Goal: Task Accomplishment & Management: Use online tool/utility

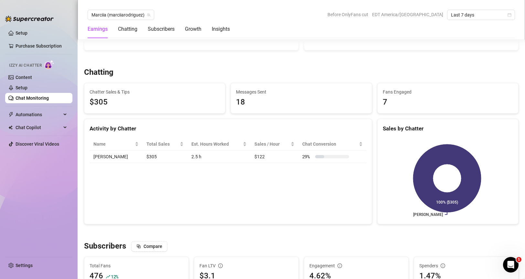
scroll to position [218, 0]
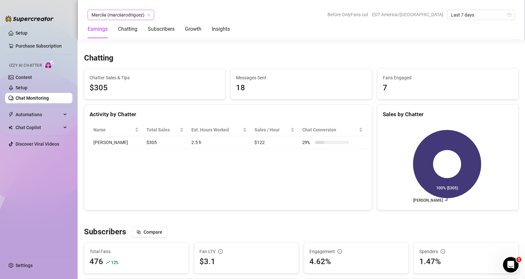
click at [131, 14] on span "Marciia (marciiarodriguez)" at bounding box center [120, 15] width 59 height 10
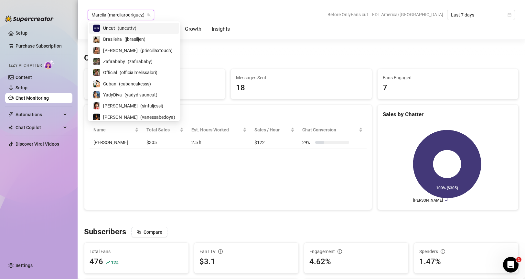
click at [243, 16] on div "Marciia (marciiarodriguez) [PERSON_NAME] (marciiarodriguez) Before OnlyFans cut…" at bounding box center [301, 15] width 427 height 10
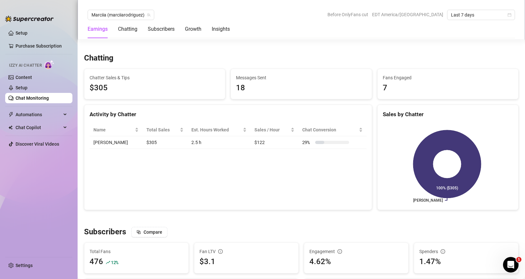
click at [37, 20] on img at bounding box center [29, 19] width 48 height 6
click at [128, 31] on div "Chatting" at bounding box center [127, 29] width 19 height 8
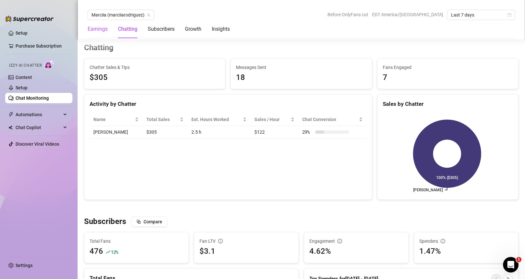
click at [103, 28] on div "Earnings" at bounding box center [98, 29] width 20 height 8
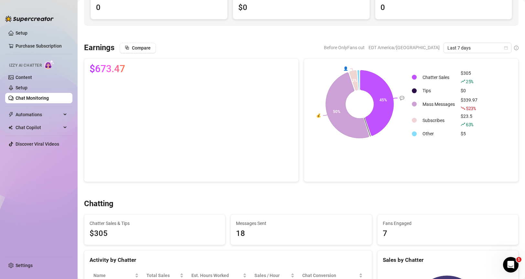
scroll to position [0, 0]
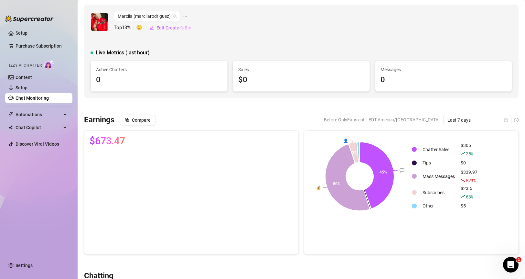
click at [185, 16] on icon "ellipsis" at bounding box center [186, 16] width 4 height 1
click at [288, 28] on div "Marciia (marciiarodriguez) Top 13 % 🙂 Edit Creator's Bio" at bounding box center [300, 22] width 421 height 22
click at [98, 20] on img at bounding box center [99, 21] width 17 height 17
click at [121, 18] on span "Marciia (marciiarodriguez)" at bounding box center [147, 16] width 59 height 10
click at [101, 21] on img at bounding box center [99, 21] width 17 height 17
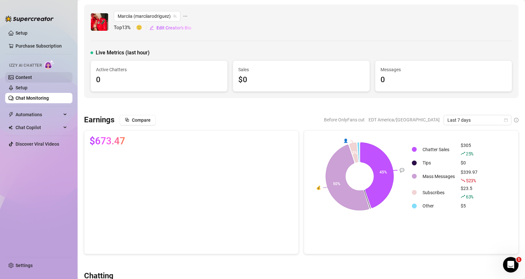
click at [29, 76] on link "Content" at bounding box center [24, 77] width 16 height 5
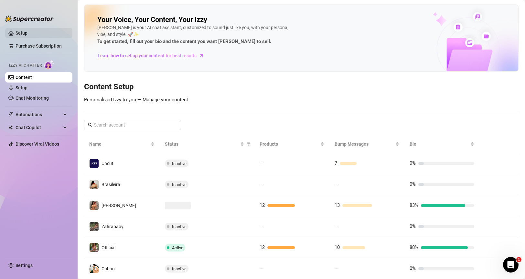
click at [27, 34] on link "Setup" at bounding box center [22, 32] width 12 height 5
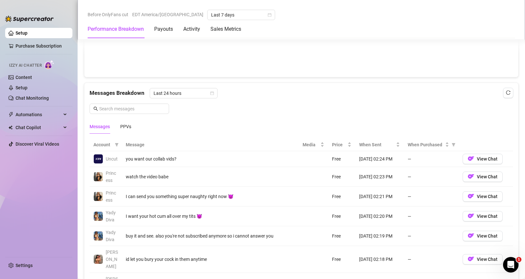
scroll to position [736, 0]
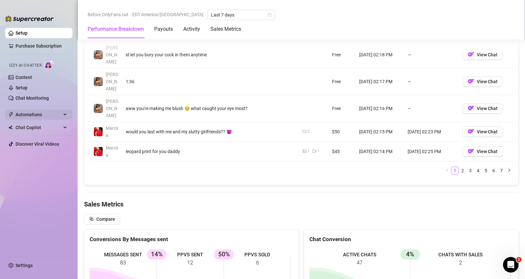
click at [35, 112] on span "Automations" at bounding box center [39, 114] width 46 height 10
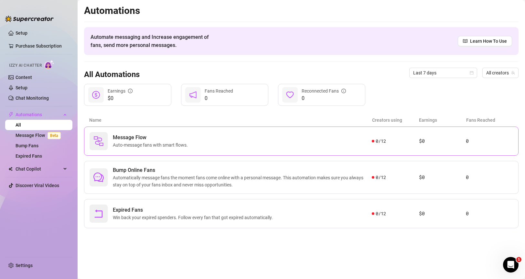
click at [213, 134] on div "Message Flow Auto-message fans with smart flows." at bounding box center [231, 141] width 282 height 18
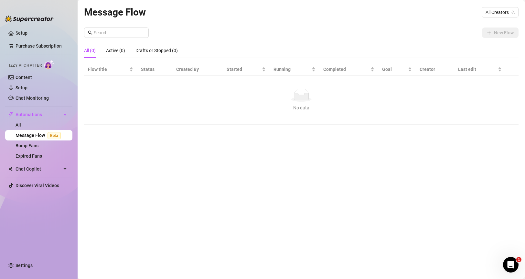
click at [24, 134] on link "Message Flow Beta" at bounding box center [40, 135] width 48 height 5
click at [21, 125] on link "All" at bounding box center [18, 124] width 5 height 5
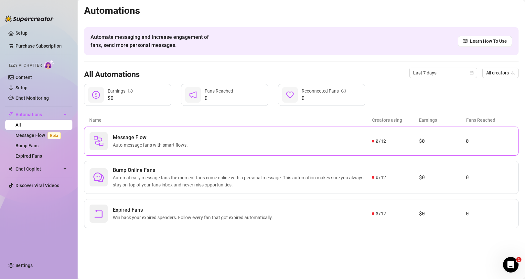
click at [168, 144] on span "Auto-message fans with smart flows." at bounding box center [152, 144] width 78 height 7
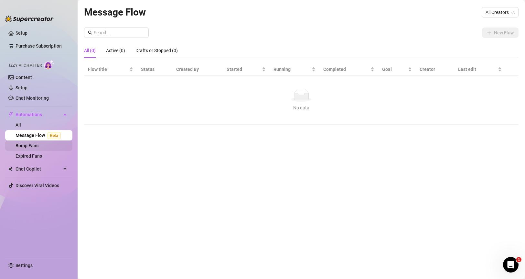
click at [32, 144] on link "Bump Fans" at bounding box center [27, 145] width 23 height 5
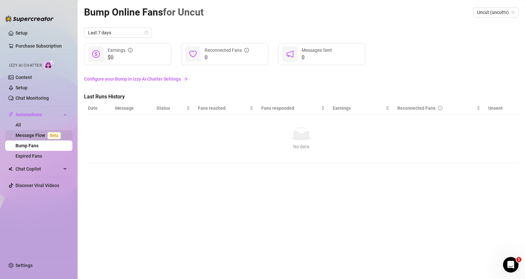
click at [35, 136] on link "Message Flow Beta" at bounding box center [40, 135] width 48 height 5
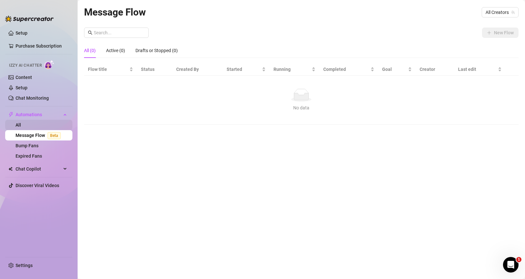
click at [21, 125] on link "All" at bounding box center [18, 124] width 5 height 5
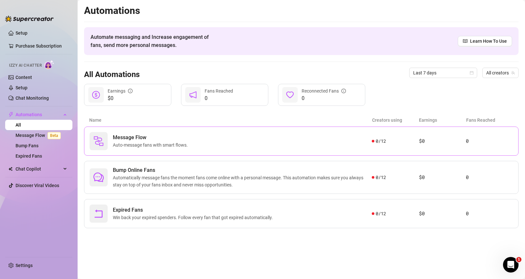
click at [259, 132] on div "Message Flow Auto-message fans with smart flows. 0 / 12 $0 0" at bounding box center [301, 140] width 434 height 29
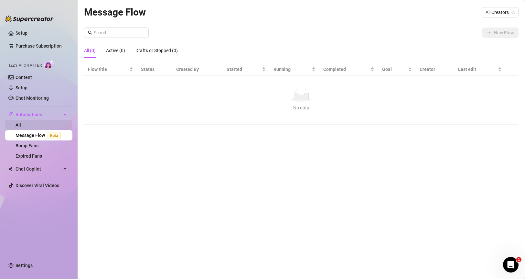
click at [21, 126] on link "All" at bounding box center [18, 124] width 5 height 5
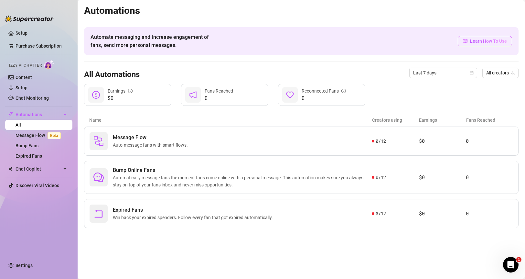
click at [478, 43] on span "Learn How To Use" at bounding box center [488, 40] width 37 height 7
click at [21, 78] on link "Content" at bounding box center [24, 77] width 16 height 5
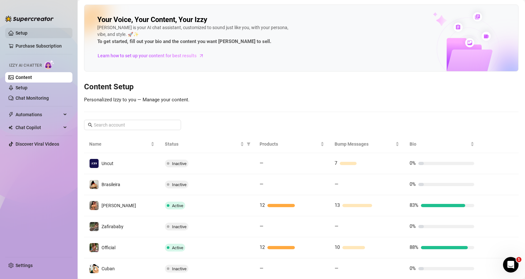
click at [27, 33] on link "Setup" at bounding box center [22, 32] width 12 height 5
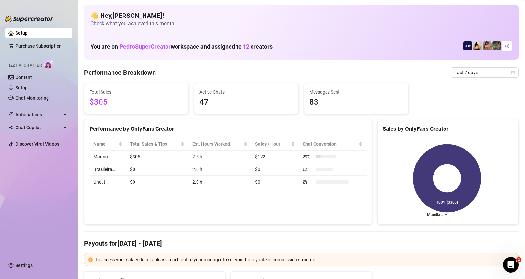
click at [249, 48] on span "12" at bounding box center [246, 46] width 6 height 7
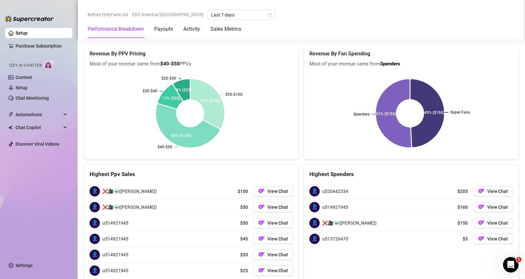
scroll to position [1050, 0]
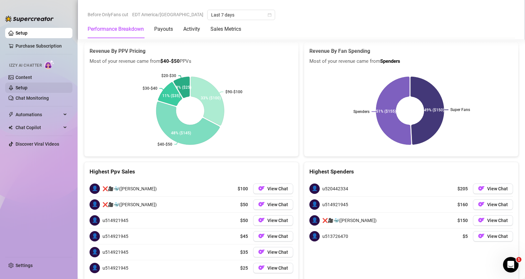
click at [27, 88] on link "Setup" at bounding box center [22, 87] width 12 height 5
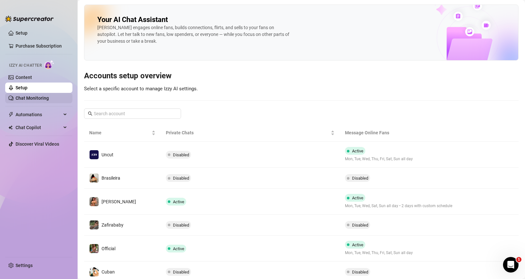
click at [49, 99] on link "Chat Monitoring" at bounding box center [32, 97] width 33 height 5
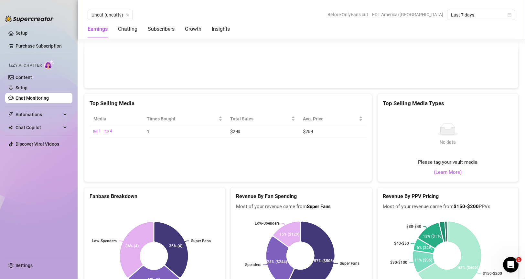
scroll to position [1034, 0]
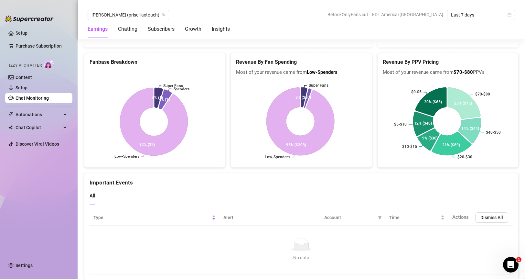
scroll to position [1155, 0]
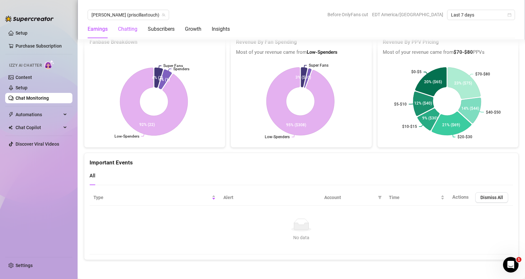
click at [128, 29] on div "Chatting" at bounding box center [127, 29] width 19 height 8
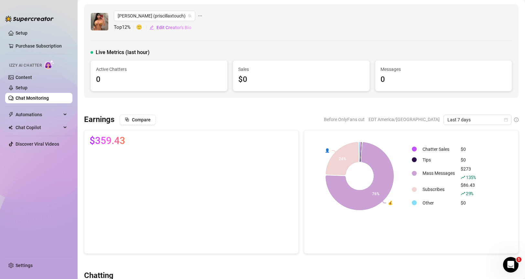
scroll to position [0, 0]
click at [36, 98] on link "Chat Monitoring" at bounding box center [32, 97] width 33 height 5
